Goal: Find specific page/section

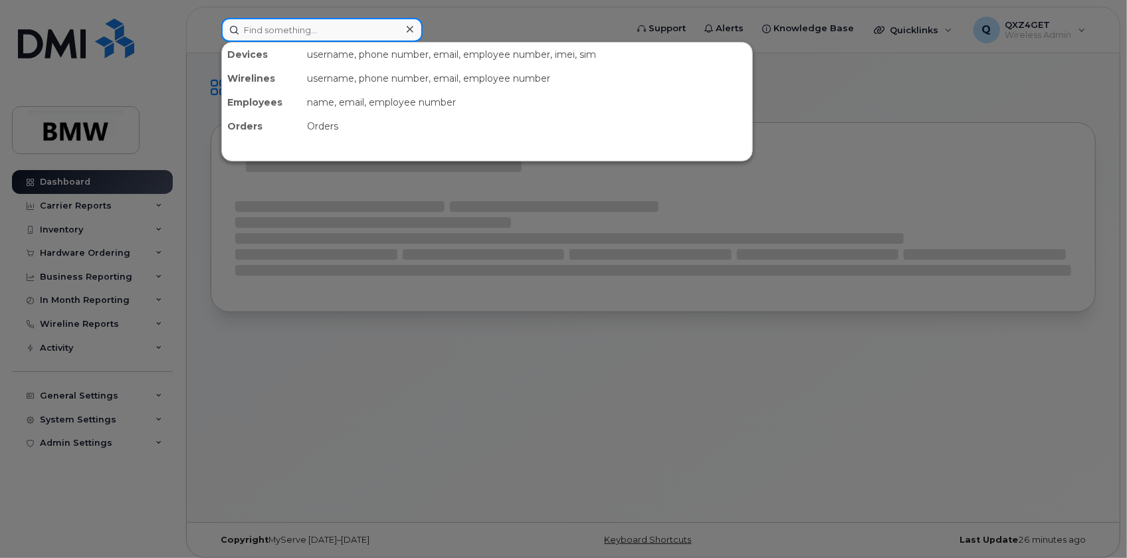
click at [259, 31] on input at bounding box center [321, 30] width 201 height 24
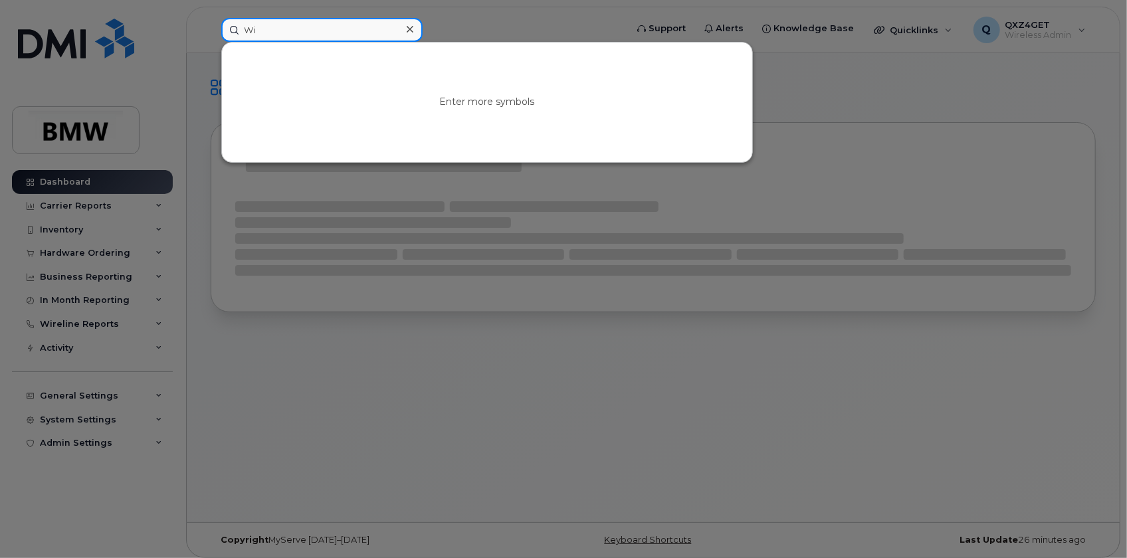
type input "W"
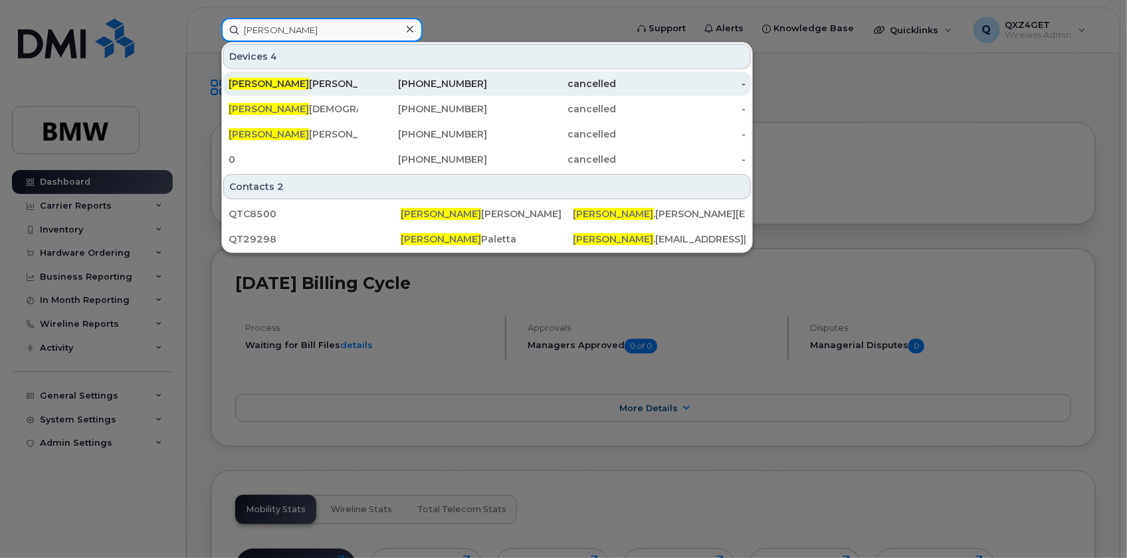
type input "[PERSON_NAME]"
click at [257, 82] on span "[PERSON_NAME]" at bounding box center [269, 84] width 80 height 12
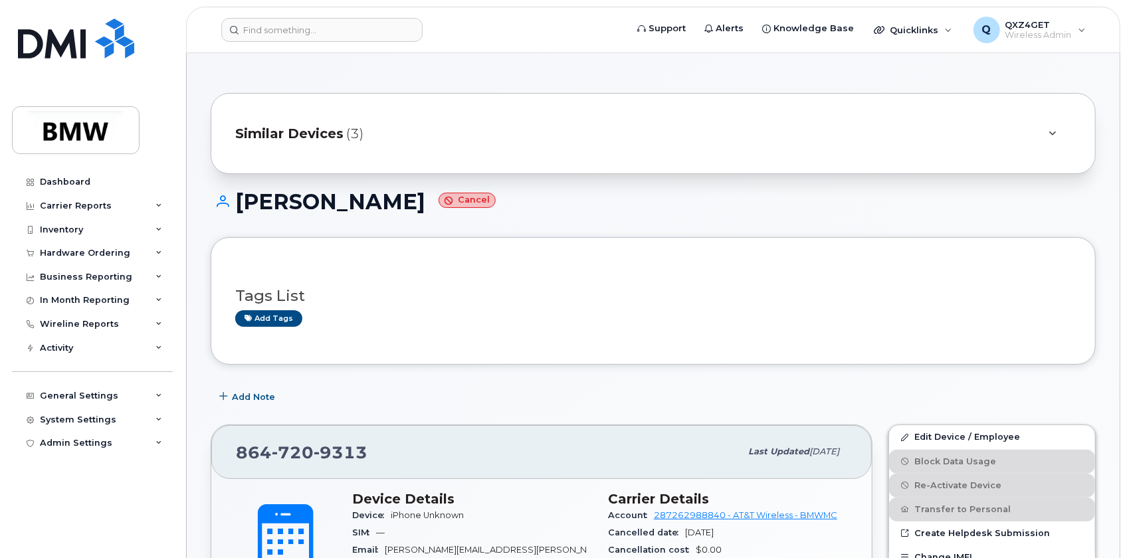
click at [325, 136] on span "Similar Devices" at bounding box center [289, 133] width 108 height 19
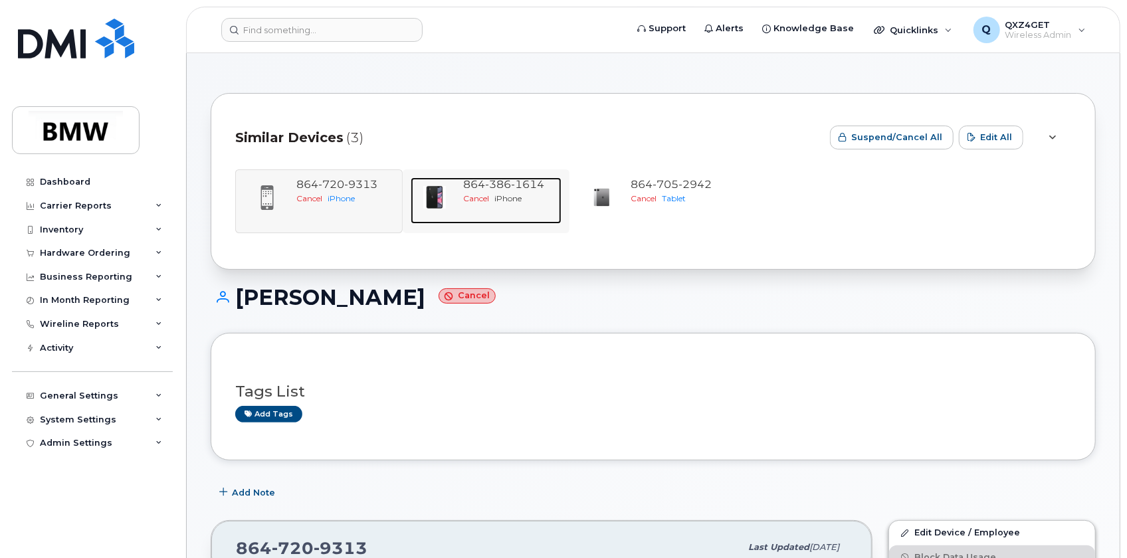
click at [505, 185] on span "386" at bounding box center [499, 184] width 26 height 13
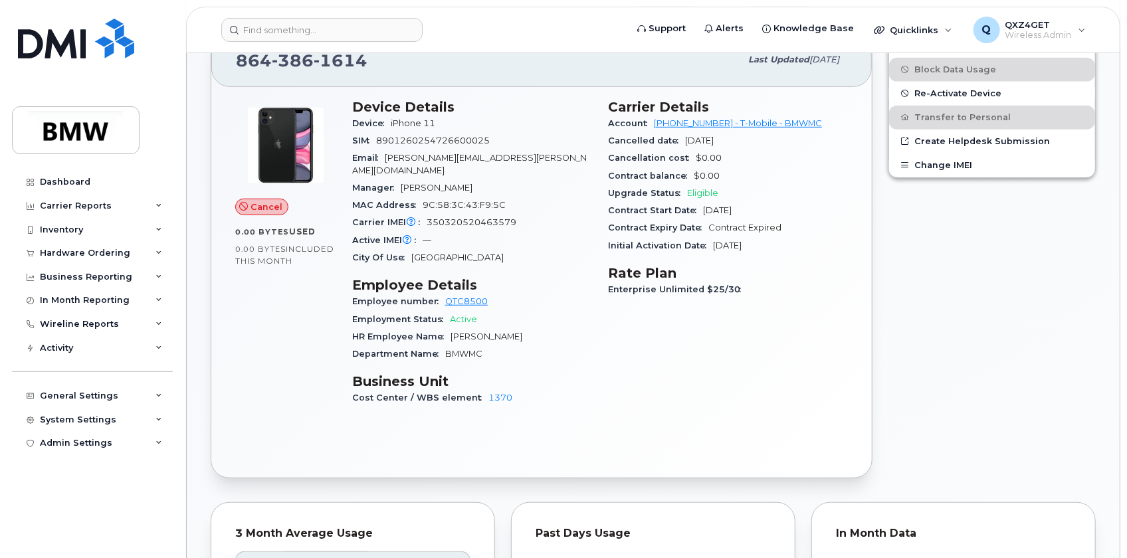
scroll to position [362, 0]
